Goal: Ask a question

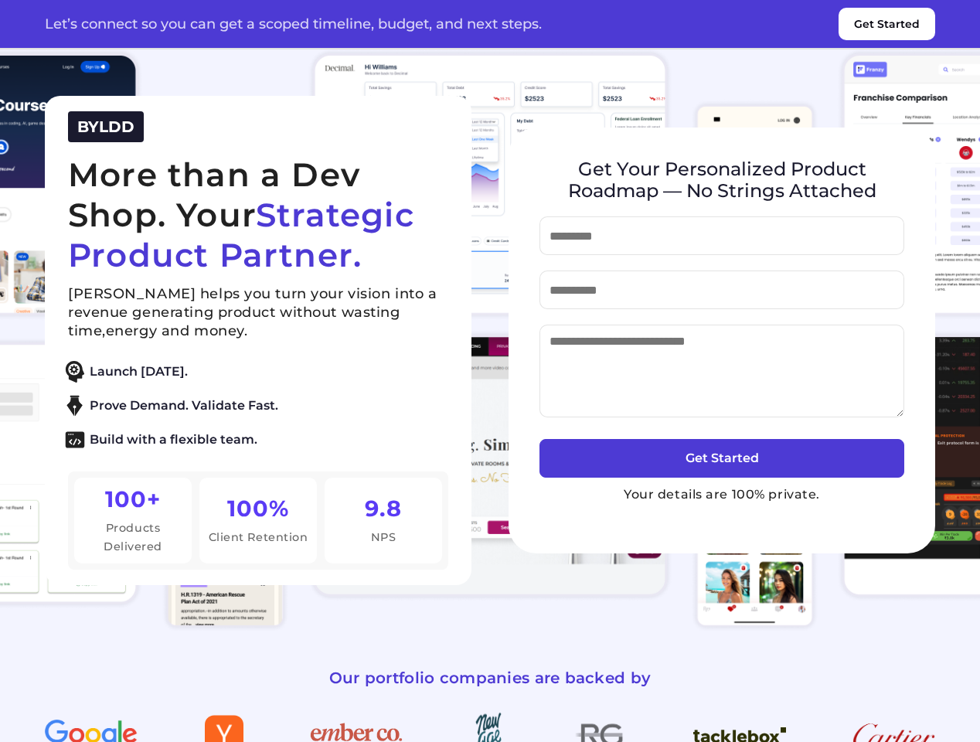
click at [886, 24] on button "Get Started" at bounding box center [886, 24] width 97 height 32
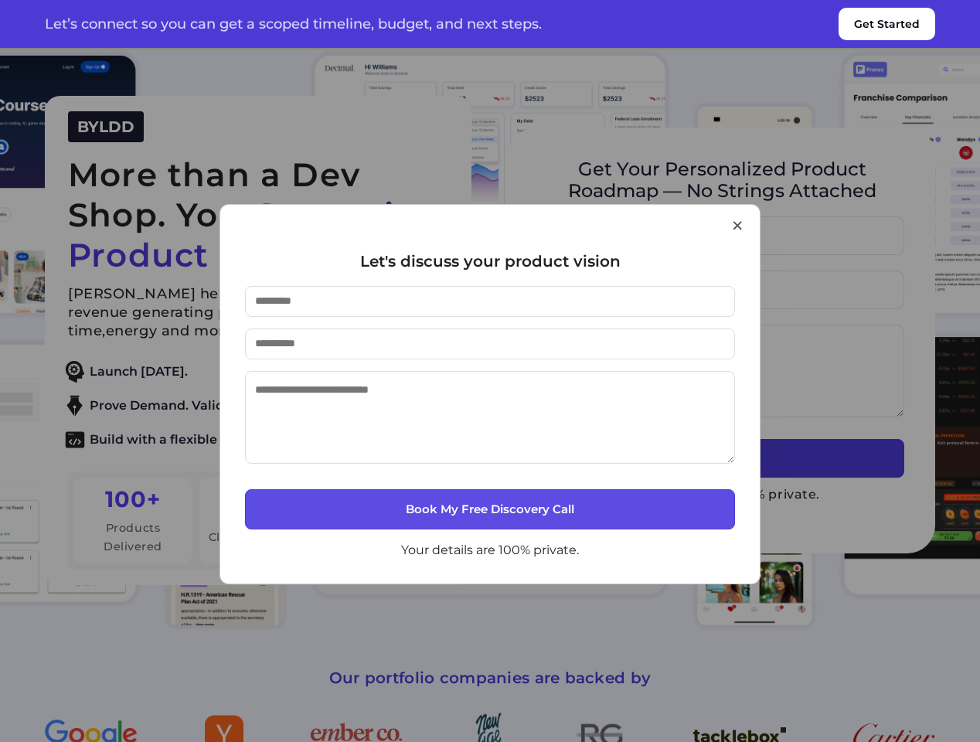
click at [106, 127] on div "× Let's discuss your product vision Book My Free Discovery Call Your details ar…" at bounding box center [490, 371] width 980 height 742
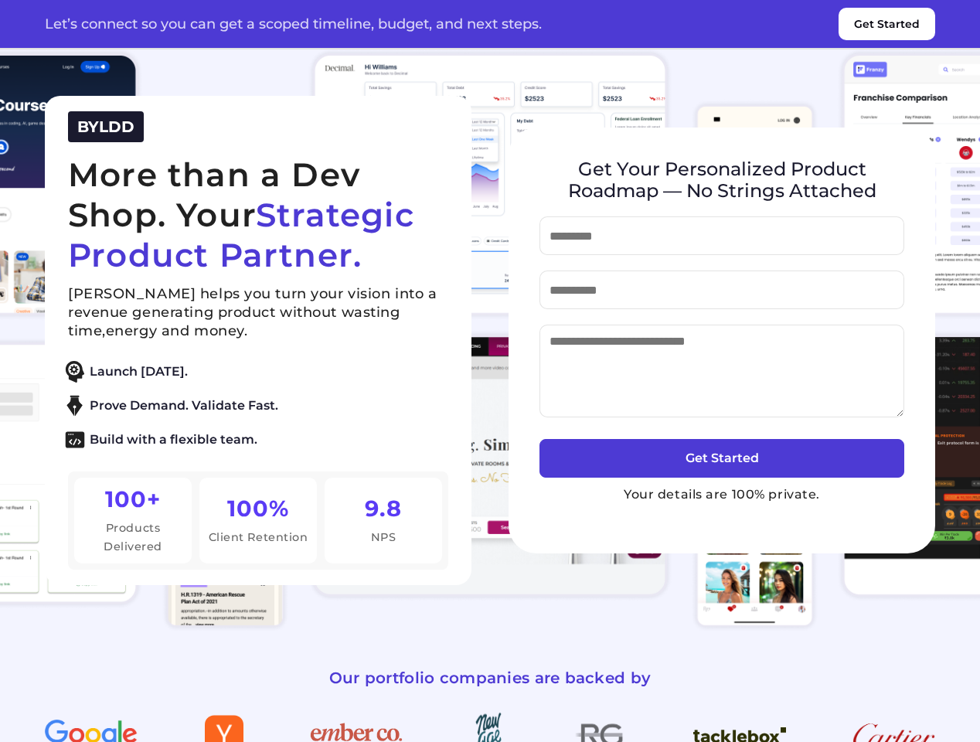
click at [722, 458] on button "Get Started" at bounding box center [721, 458] width 365 height 39
